Goal: Contribute content

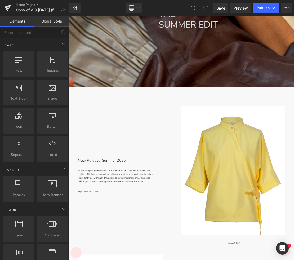
scroll to position [301, 0]
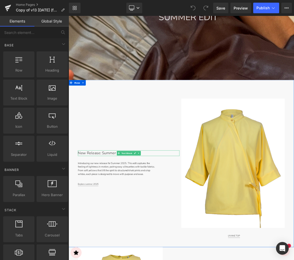
click at [126, 211] on p "New Release: Summer 2025" at bounding box center [137, 211] width 110 height 8
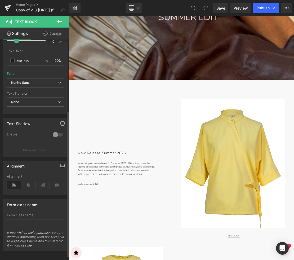
scroll to position [115, 0]
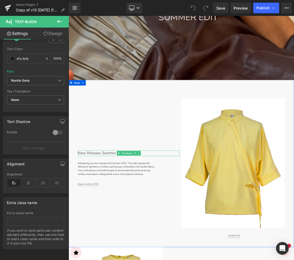
click at [126, 210] on p "New Release: Summer 2025" at bounding box center [137, 211] width 110 height 8
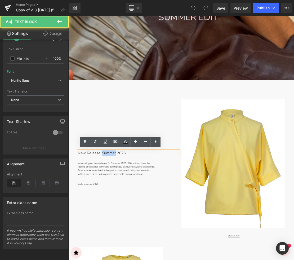
click at [126, 210] on p "New Release: Summer 2025" at bounding box center [137, 211] width 110 height 8
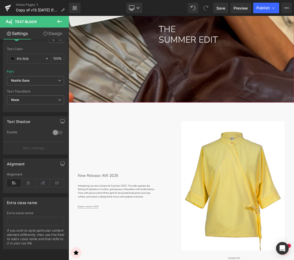
scroll to position [270, 0]
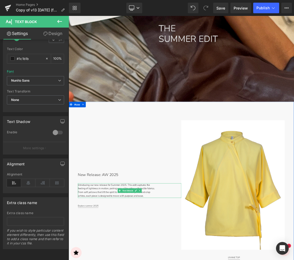
click at [126, 259] on p "Introducing our new release for Summer 2025. This edit captures the feeling of …" at bounding box center [138, 264] width 112 height 21
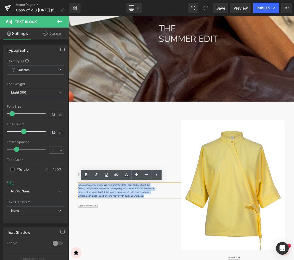
drag, startPoint x: 180, startPoint y: 271, endPoint x: 111, endPoint y: 264, distance: 68.9
click at [83, 256] on p "Introducing our new release for Summer 2025. This edit captures the feeling of …" at bounding box center [138, 264] width 112 height 21
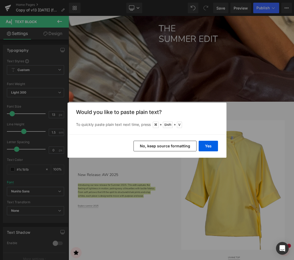
click at [173, 144] on button "No, keep source formatting" at bounding box center [164, 146] width 63 height 11
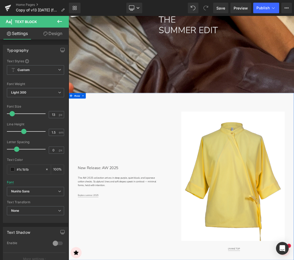
scroll to position [284, 0]
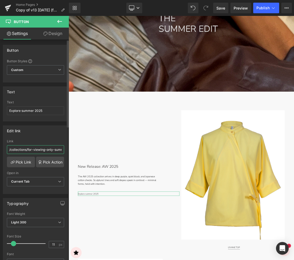
click at [37, 150] on input "/collections/for-viewing-only-summer-2025" at bounding box center [35, 149] width 57 height 9
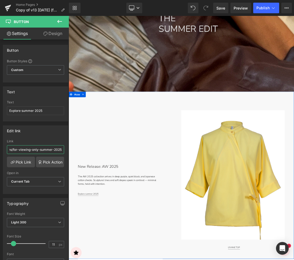
drag, startPoint x: 97, startPoint y: 165, endPoint x: 105, endPoint y: 211, distance: 46.4
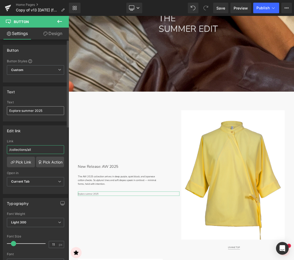
type input "/collections/all"
click at [27, 111] on input "Explore summer 2025" at bounding box center [35, 110] width 57 height 9
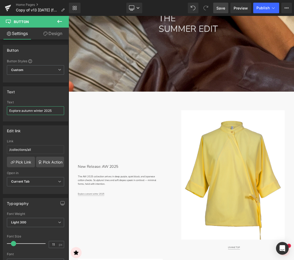
type input "Explore autumn winter 2025"
click at [222, 8] on span "Save" at bounding box center [220, 8] width 9 height 6
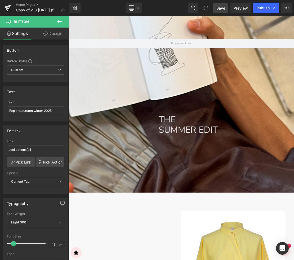
scroll to position [142, 0]
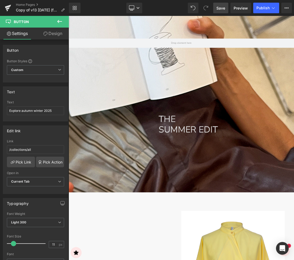
click at [208, 142] on div at bounding box center [229, 93] width 320 height 347
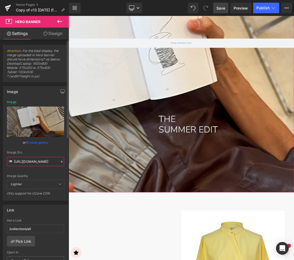
click at [35, 163] on input "[URL][DOMAIN_NAME]" at bounding box center [35, 161] width 57 height 9
drag, startPoint x: 115, startPoint y: 177, endPoint x: 72, endPoint y: 222, distance: 62.9
click at [44, 160] on input "[URL][DOMAIN_NAME]" at bounding box center [35, 161] width 57 height 9
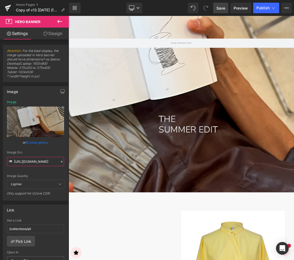
drag, startPoint x: 46, startPoint y: 160, endPoint x: -22, endPoint y: 160, distance: 68.5
click at [0, 160] on html "You are previewing how the will restyle your page. You can not edit Elements in…" at bounding box center [147, 130] width 294 height 260
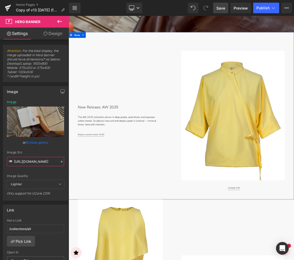
scroll to position [370, 0]
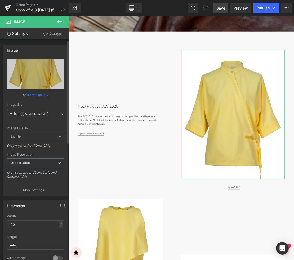
click at [43, 113] on input "[URL][DOMAIN_NAME]" at bounding box center [35, 113] width 57 height 9
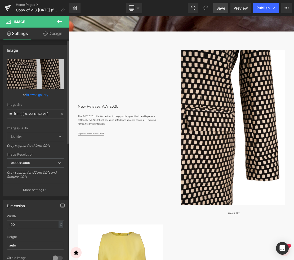
type input "[URL][DOMAIN_NAME]"
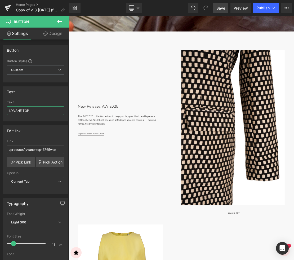
drag, startPoint x: 38, startPoint y: 111, endPoint x: -8, endPoint y: 105, distance: 46.9
click at [0, 105] on html "Button You are previewing how the will restyle your page. You can not edit Elem…" at bounding box center [147, 130] width 294 height 260
paste input "[PERSON_NAME]"
type input "[PERSON_NAME]"
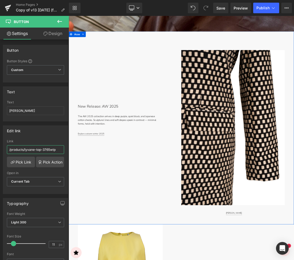
drag, startPoint x: 94, startPoint y: 165, endPoint x: 70, endPoint y: 208, distance: 48.7
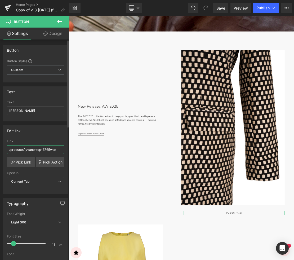
paste input "roselle-jacket-3784wjk"
type input "/products/roselle-jacket-3784wjk"
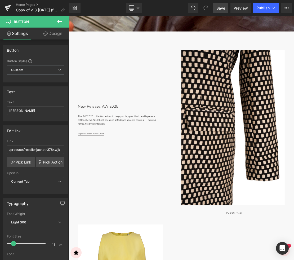
click at [219, 8] on span "Save" at bounding box center [220, 8] width 9 height 6
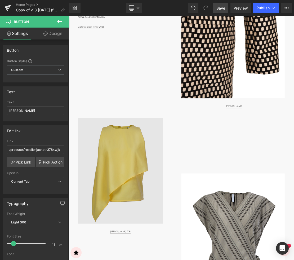
scroll to position [466, 0]
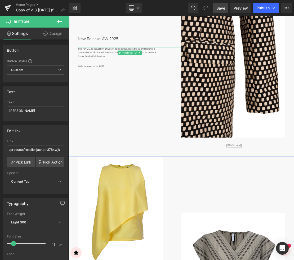
click at [178, 69] on p "The AW 2025 collection arrives in deep purple, quiet black, and Japanese cotton…" at bounding box center [138, 68] width 112 height 16
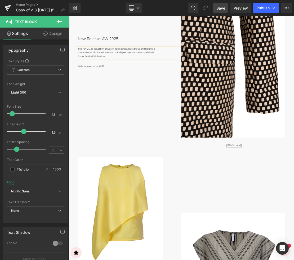
drag, startPoint x: 220, startPoint y: 9, endPoint x: 180, endPoint y: 0, distance: 41.2
click at [220, 9] on span "Save" at bounding box center [220, 8] width 9 height 6
